Goal: Information Seeking & Learning: Learn about a topic

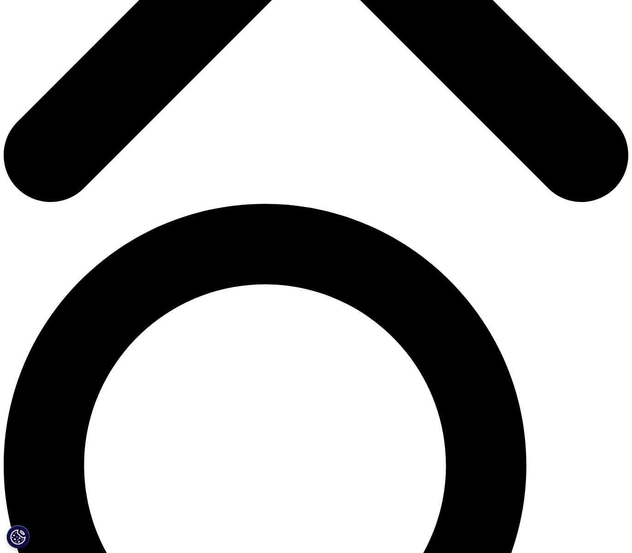
scroll to position [439, 0]
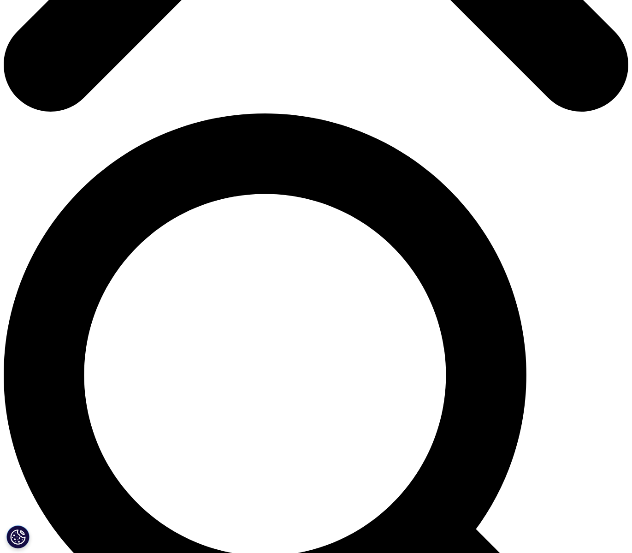
scroll to position [528, 0]
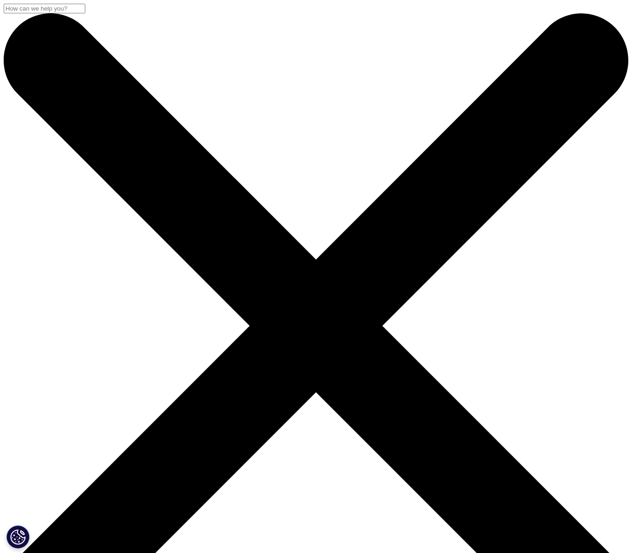
scroll to position [0, 0]
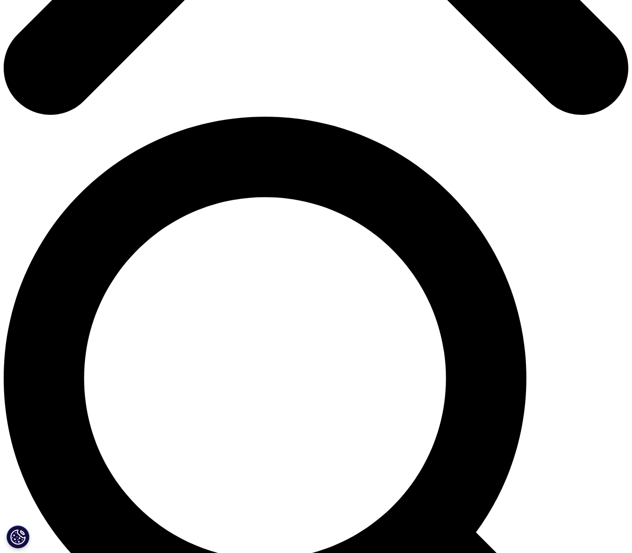
scroll to position [535, 0]
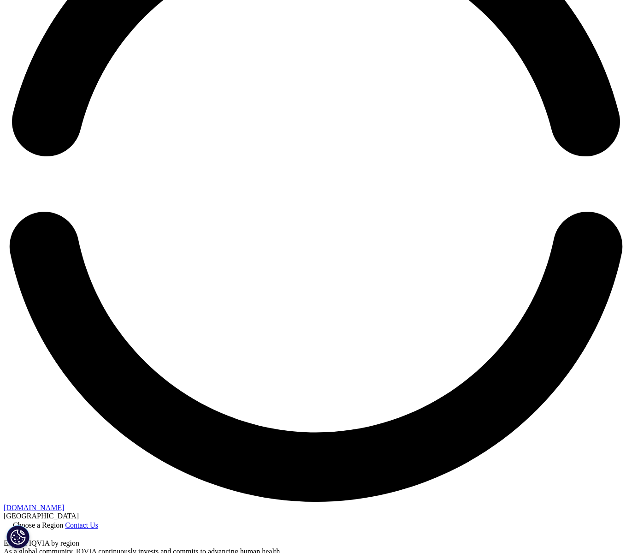
scroll to position [1397, 0]
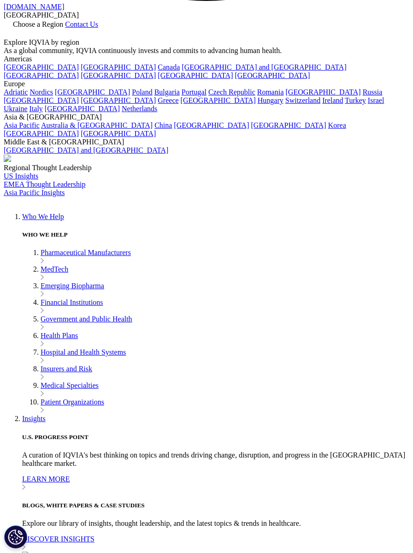
scroll to position [391, 168]
